Goal: Transaction & Acquisition: Purchase product/service

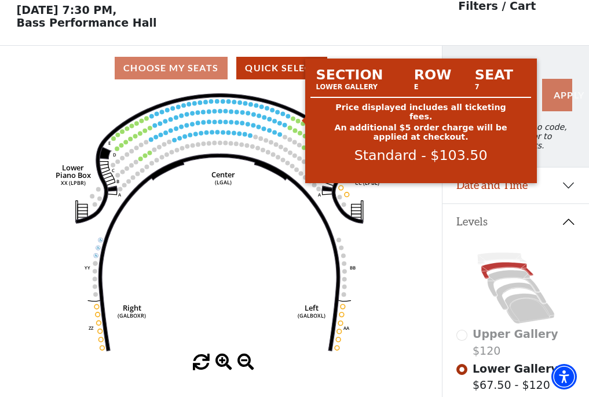
scroll to position [54, 0]
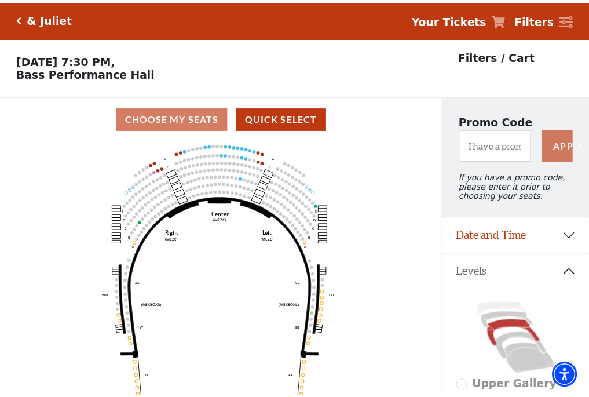
scroll to position [54, 0]
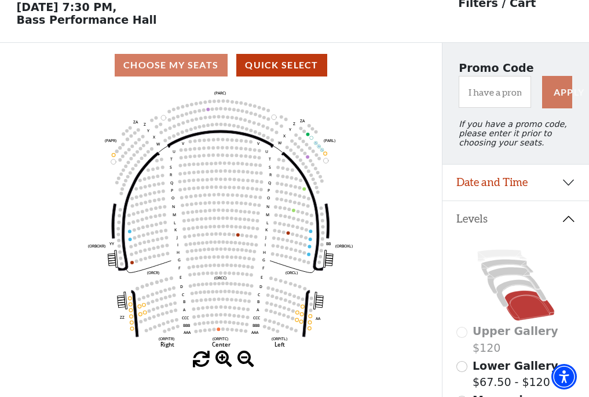
scroll to position [54, 0]
